Goal: Task Accomplishment & Management: Use online tool/utility

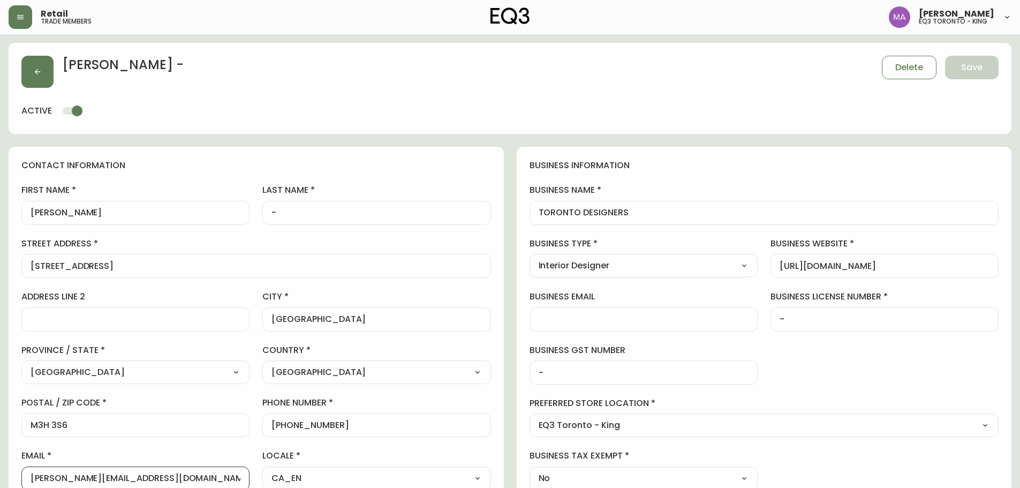
select select "ON"
select select "CA"
select select "CA_EN"
select select "Other"
select select "Interior Designer"
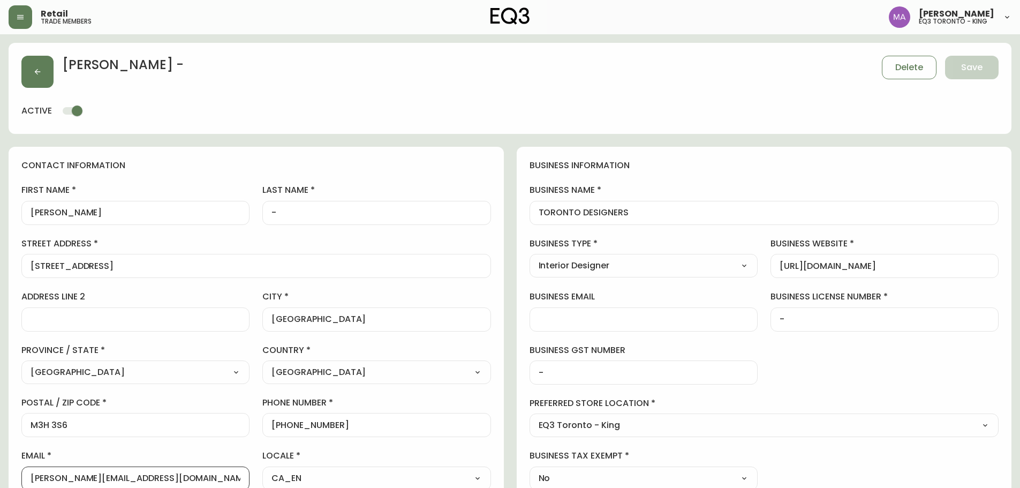
select select "cjw10z96r007p6gs0hn5531do"
select select "false"
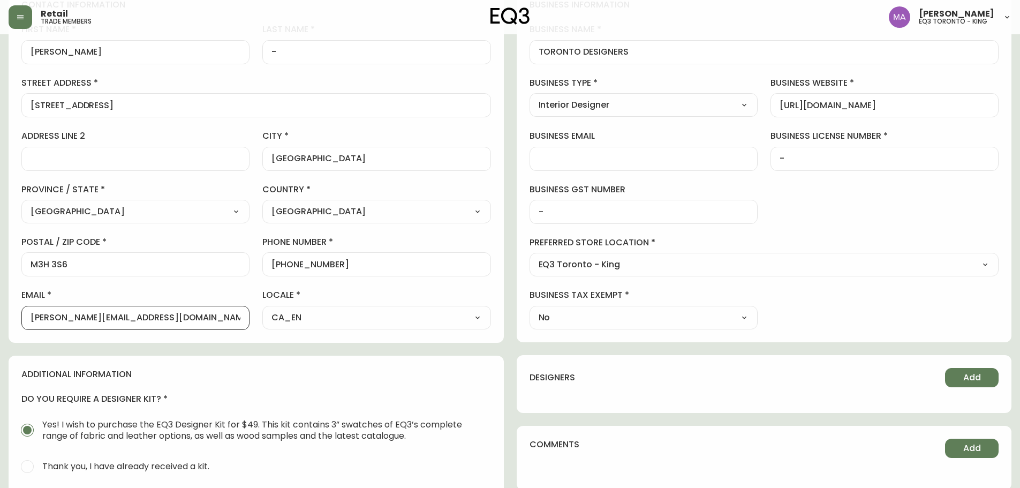
scroll to position [1, 0]
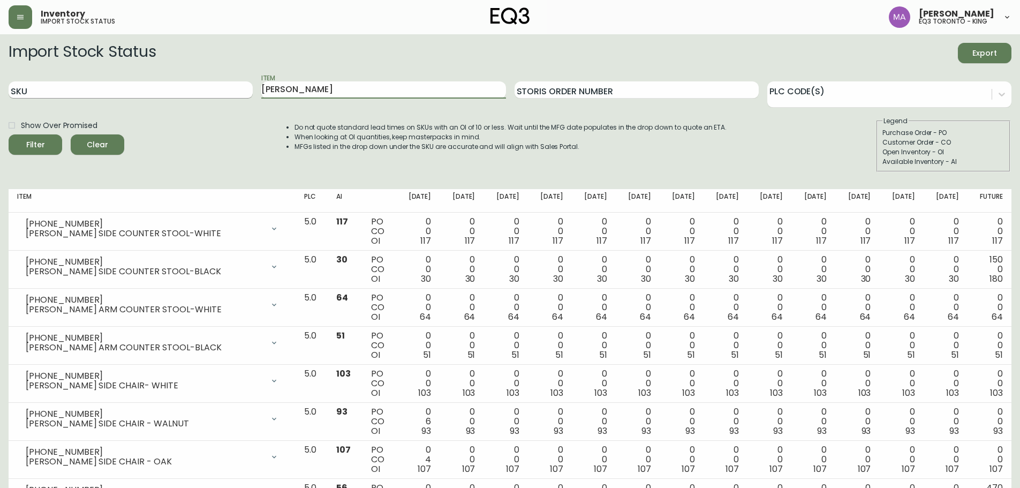
drag, startPoint x: 331, startPoint y: 88, endPoint x: 210, endPoint y: 89, distance: 121.5
click at [210, 89] on div "SKU Item LYLA Storis Order Number PLC Code(s)" at bounding box center [510, 90] width 1002 height 35
click at [171, 88] on input "SKU" at bounding box center [131, 89] width 244 height 17
paste input "3020-654-13-A"
click at [9, 134] on button "Filter" at bounding box center [36, 144] width 54 height 20
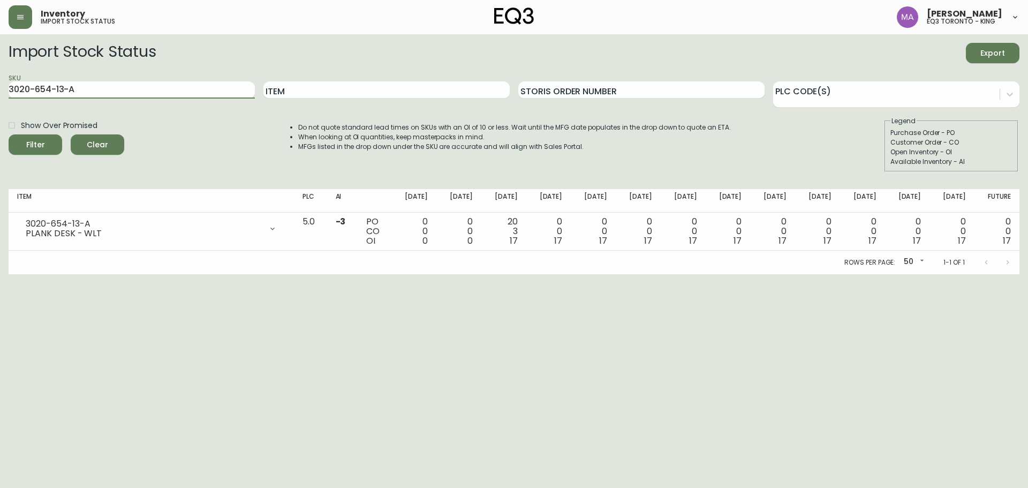
drag, startPoint x: 120, startPoint y: 87, endPoint x: 0, endPoint y: 87, distance: 119.9
click at [0, 87] on main "Import Stock Status Export SKU 3020-654-13-A Item Storis Order Number PLC Code(…" at bounding box center [514, 154] width 1028 height 240
paste input "5-13-B"
type input "3020-655-13-B"
click at [9, 134] on button "Filter" at bounding box center [36, 144] width 54 height 20
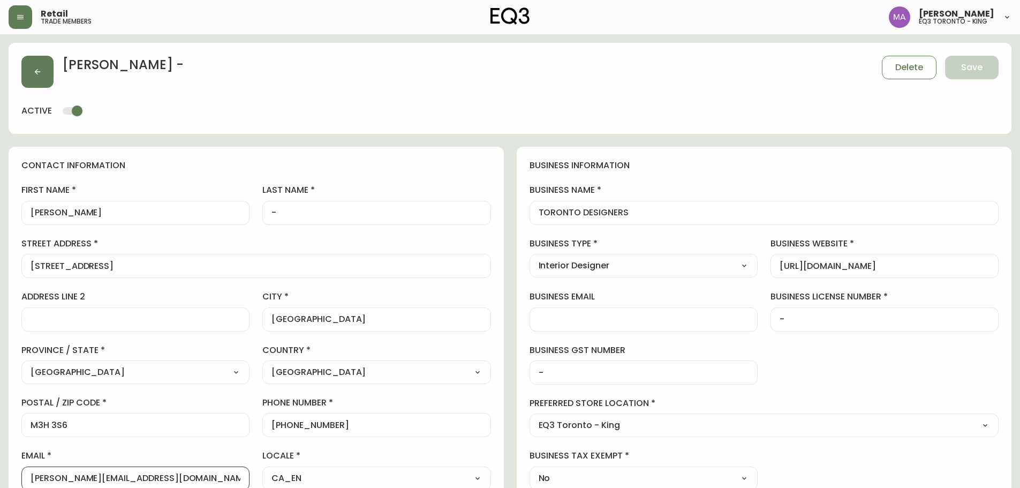
select select "ON"
select select "CA"
select select "CA_EN"
select select "Other"
select select "Interior Designer"
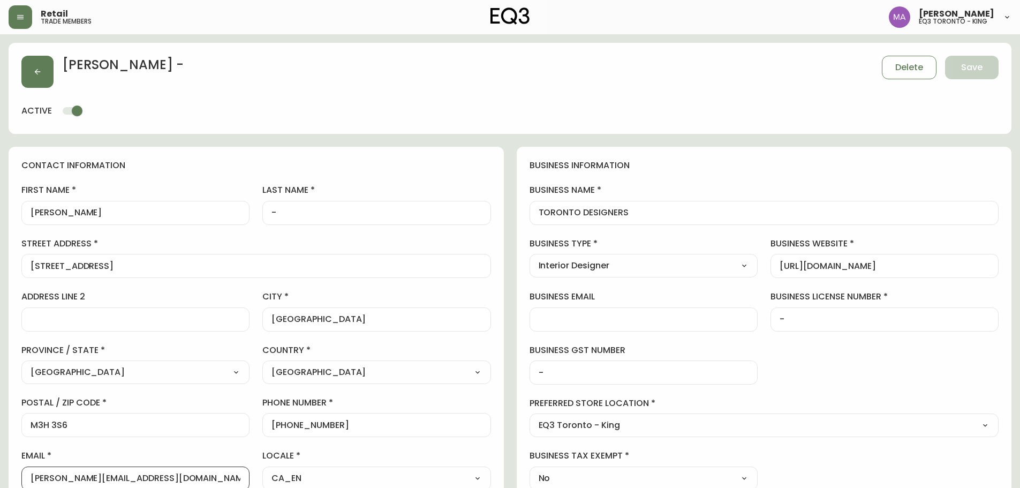
select select "cjw10z96r007p6gs0hn5531do"
select select "false"
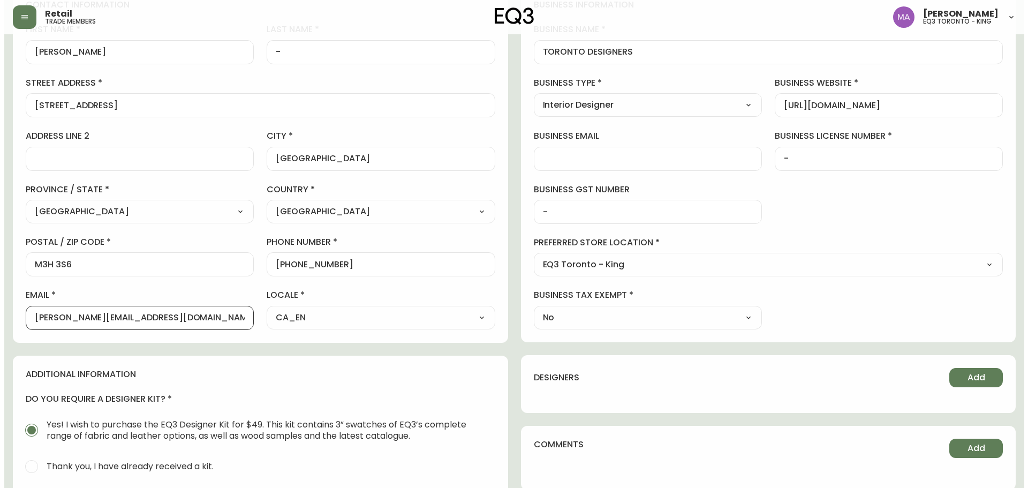
scroll to position [1, 0]
click at [19, 22] on button "button" at bounding box center [21, 17] width 24 height 24
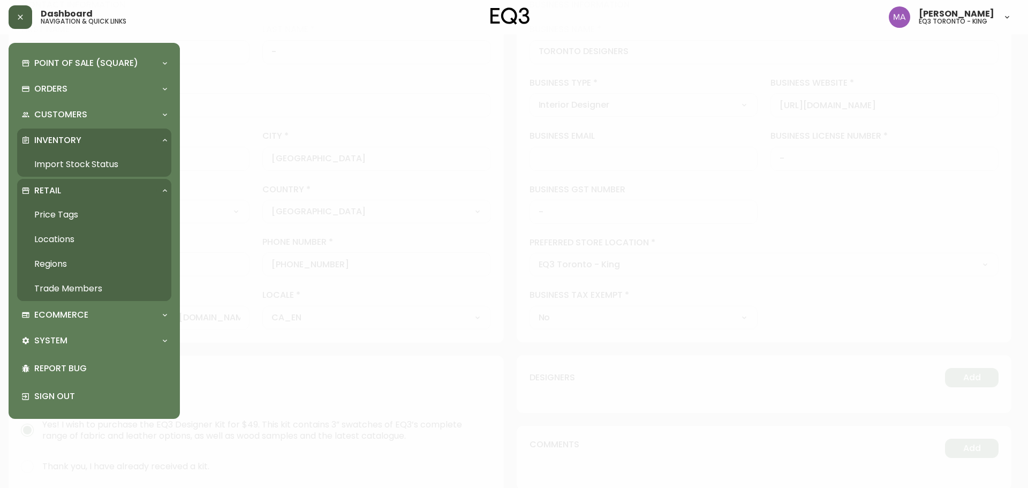
scroll to position [161, 0]
click at [81, 209] on link "Price Tags" at bounding box center [94, 214] width 154 height 25
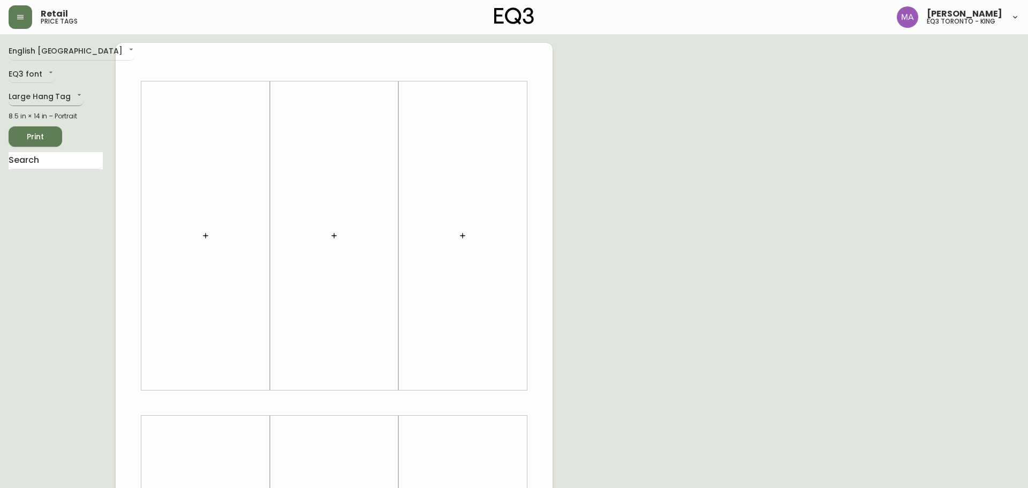
click at [18, 99] on body "Retail price tags Michael Avakian eq3 toronto - king English Canada en_CA EQ3 f…" at bounding box center [514, 381] width 1028 height 762
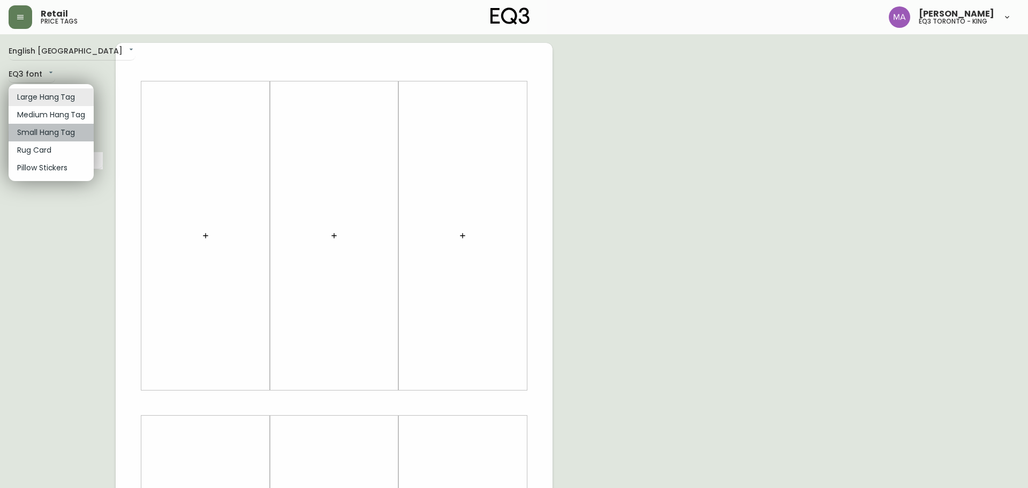
click at [30, 131] on li "Small Hang Tag" at bounding box center [51, 133] width 85 height 18
type input "small"
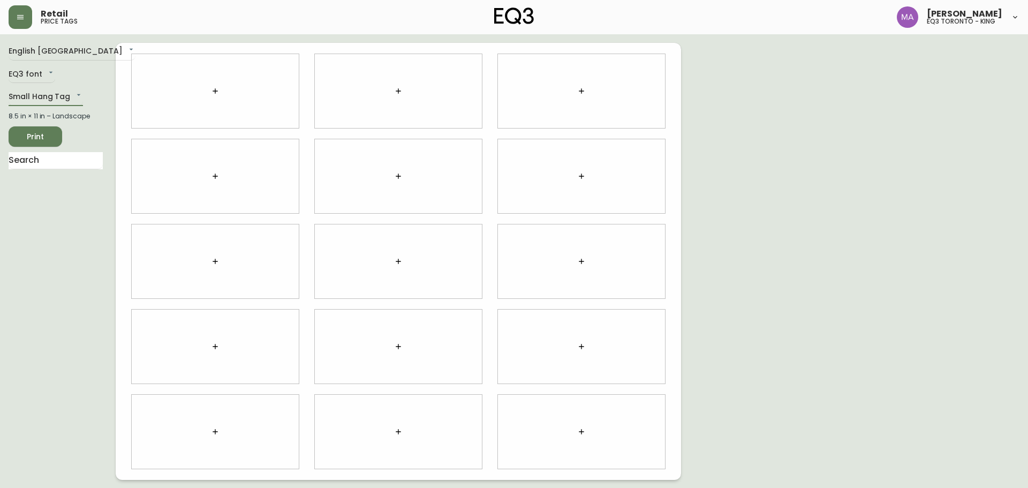
click at [582, 92] on icon "button" at bounding box center [581, 91] width 9 height 9
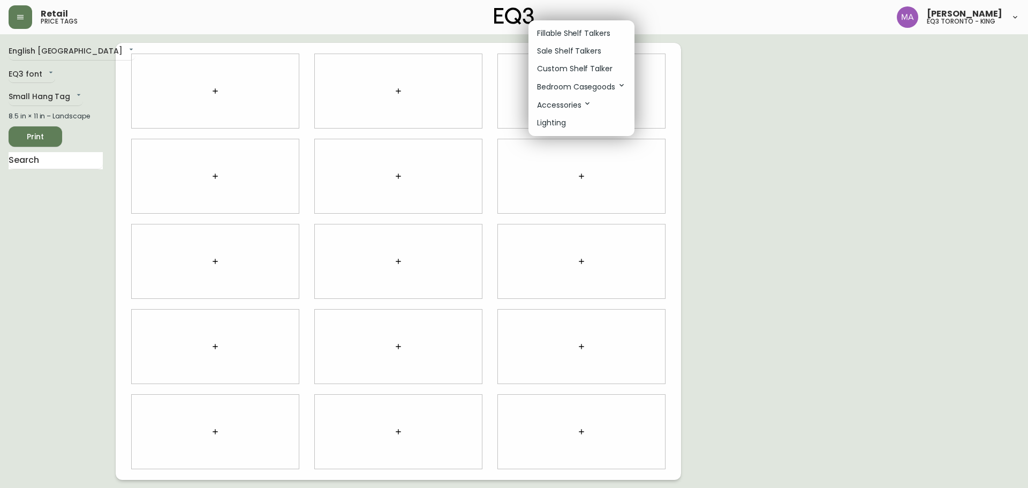
click at [63, 165] on div at bounding box center [514, 244] width 1028 height 488
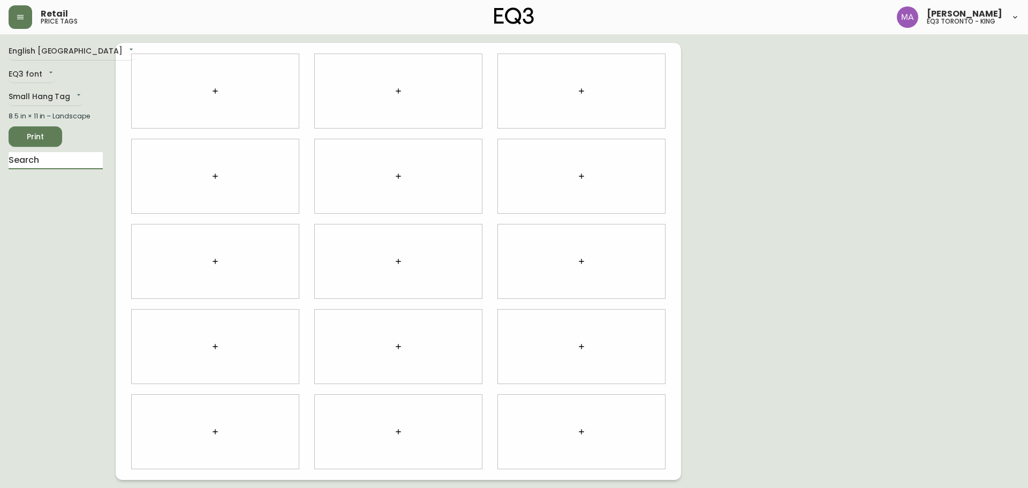
click at [64, 163] on input "text" at bounding box center [56, 160] width 94 height 17
type input "border"
drag, startPoint x: 27, startPoint y: 202, endPoint x: 29, endPoint y: 194, distance: 8.2
click at [27, 201] on div "English Canada en_CA EQ3 font EQ3 Small Hang Tag small 8.5 in × 11 in – Landsca…" at bounding box center [62, 261] width 107 height 437
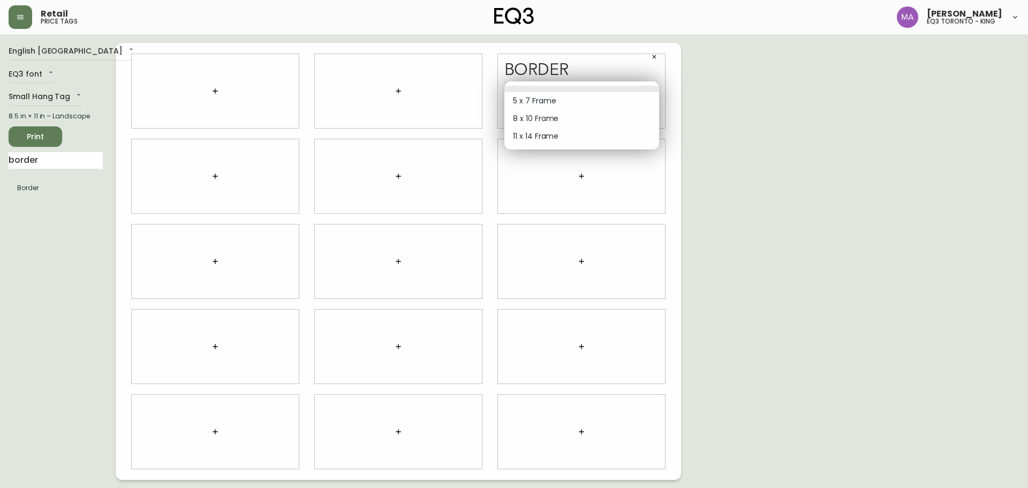
click at [579, 90] on body "Retail price tags Michael Avakian eq3 toronto - king English Canada en_CA EQ3 f…" at bounding box center [514, 240] width 1028 height 480
click at [576, 102] on li "5 x 7 Frame" at bounding box center [581, 101] width 155 height 18
type input "0"
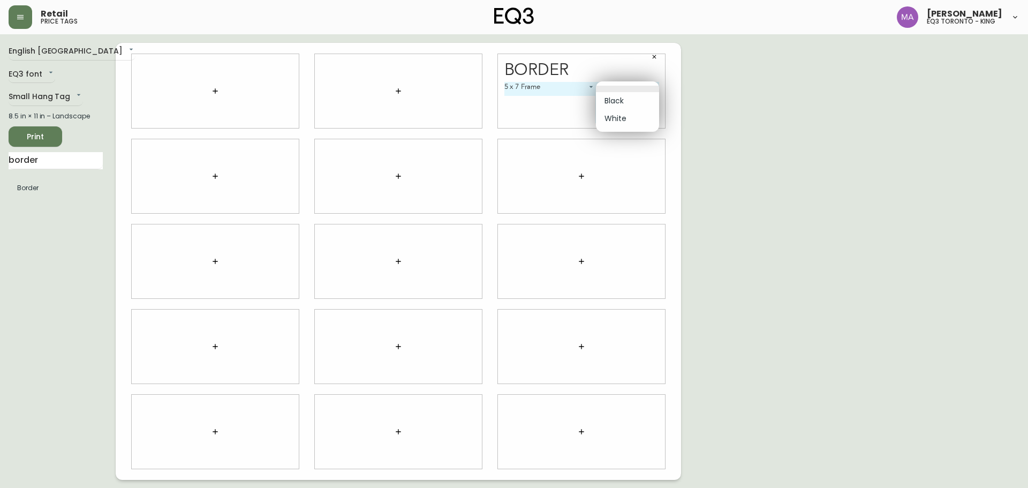
click at [615, 85] on body "Retail price tags Michael Avakian eq3 toronto - king English Canada en_CA EQ3 f…" at bounding box center [514, 240] width 1028 height 480
click at [620, 99] on li "Black" at bounding box center [627, 101] width 63 height 18
type input "0"
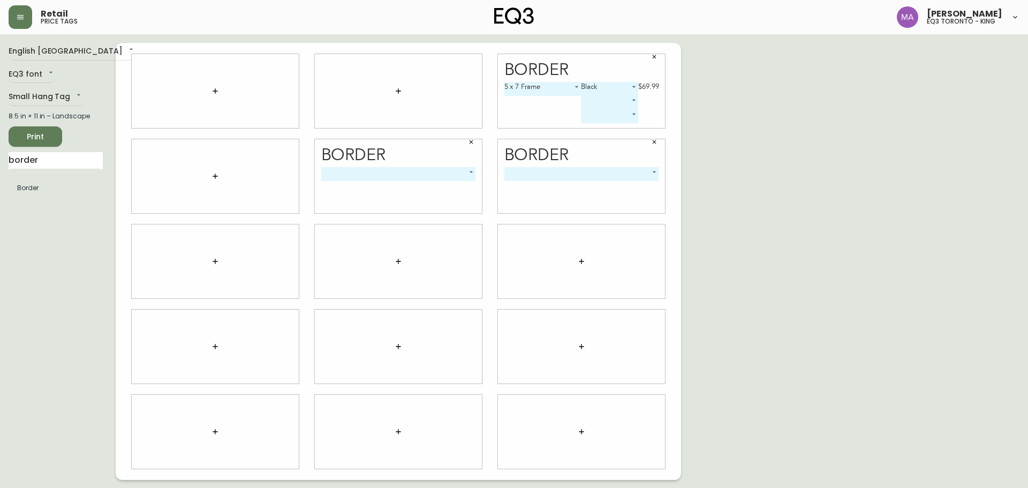
click at [431, 181] on div "​ -1" at bounding box center [398, 190] width 155 height 46
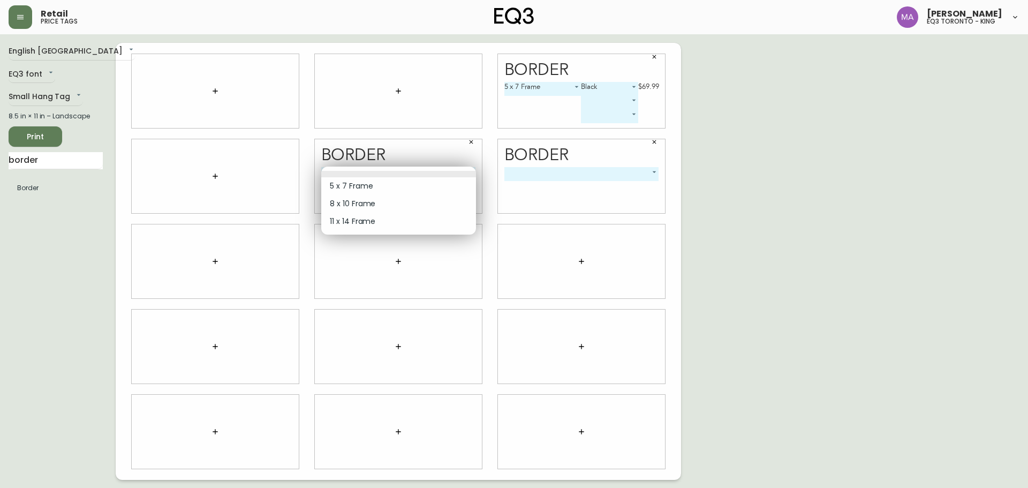
click at [419, 176] on body "Retail price tags Michael Avakian eq3 toronto - king English Canada en_CA EQ3 f…" at bounding box center [514, 240] width 1028 height 480
click at [385, 203] on li "8 x 10 Frame" at bounding box center [398, 204] width 155 height 18
type input "1"
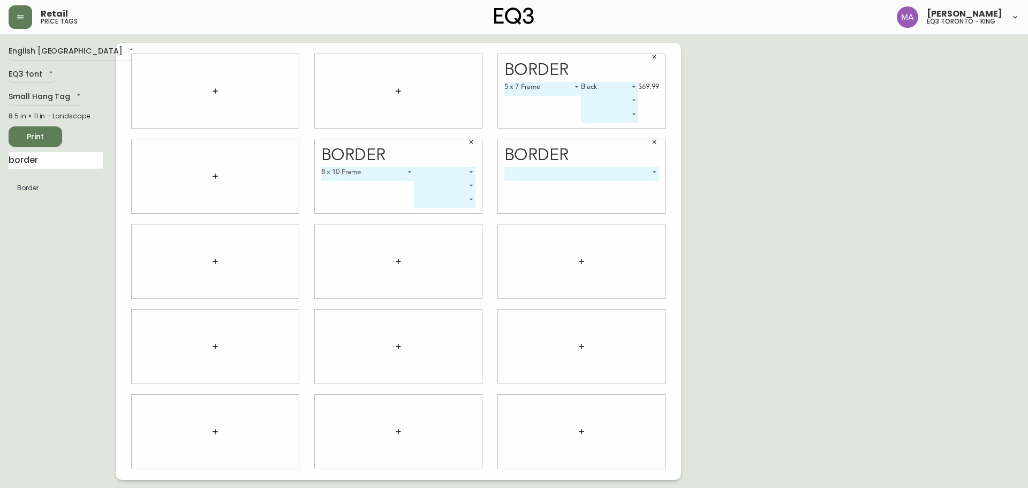
click at [461, 174] on body "Retail price tags Michael Avakian eq3 toronto - king English Canada en_CA EQ3 f…" at bounding box center [514, 240] width 1028 height 480
click at [457, 184] on li "Black" at bounding box center [445, 186] width 62 height 18
type input "0"
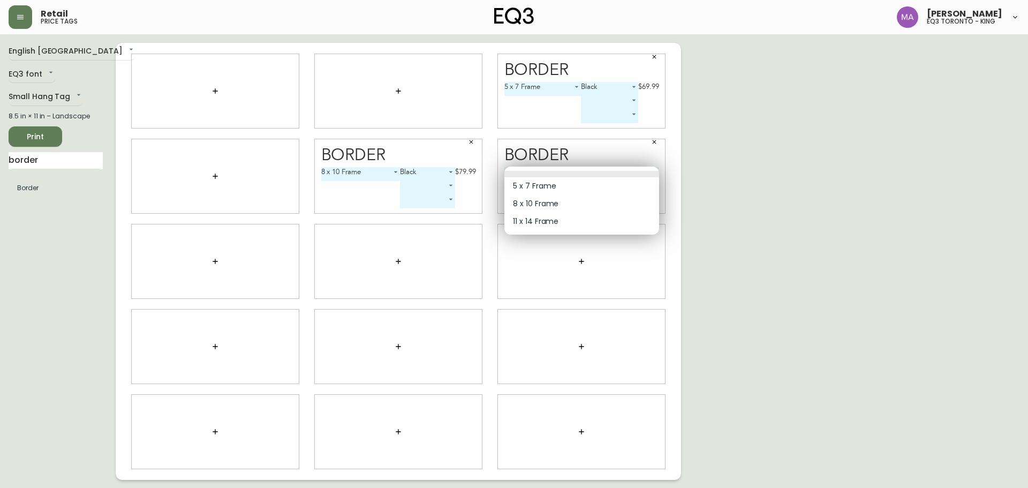
click at [560, 172] on body "Retail price tags Michael Avakian eq3 toronto - king English Canada en_CA EQ3 f…" at bounding box center [514, 240] width 1028 height 480
click at [564, 224] on li "11 x 14 Frame" at bounding box center [581, 221] width 155 height 18
type input "2"
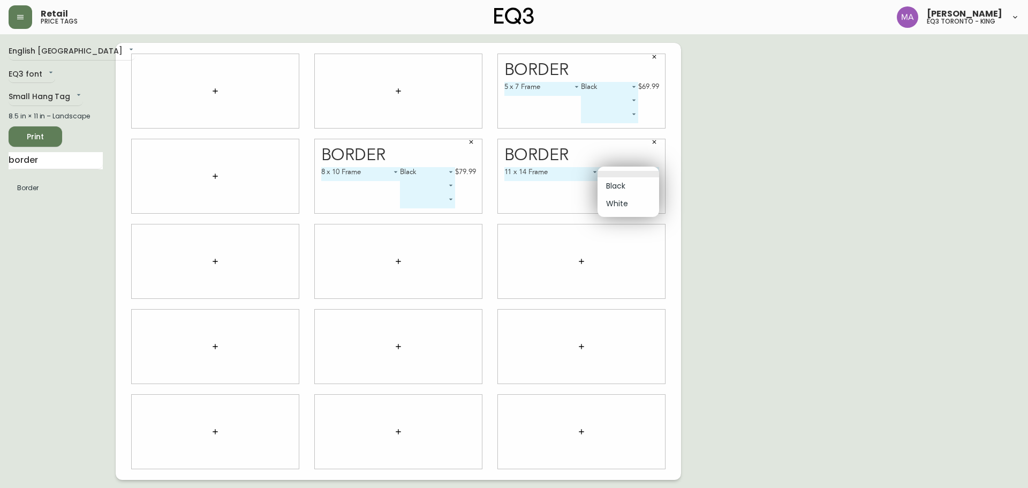
click at [629, 166] on body "Retail price tags Michael Avakian eq3 toronto - king English Canada en_CA EQ3 f…" at bounding box center [514, 240] width 1028 height 480
click at [629, 190] on li "Black" at bounding box center [628, 186] width 62 height 18
type input "0"
click at [20, 138] on span "Print" at bounding box center [35, 136] width 36 height 13
